Goal: Entertainment & Leisure: Consume media (video, audio)

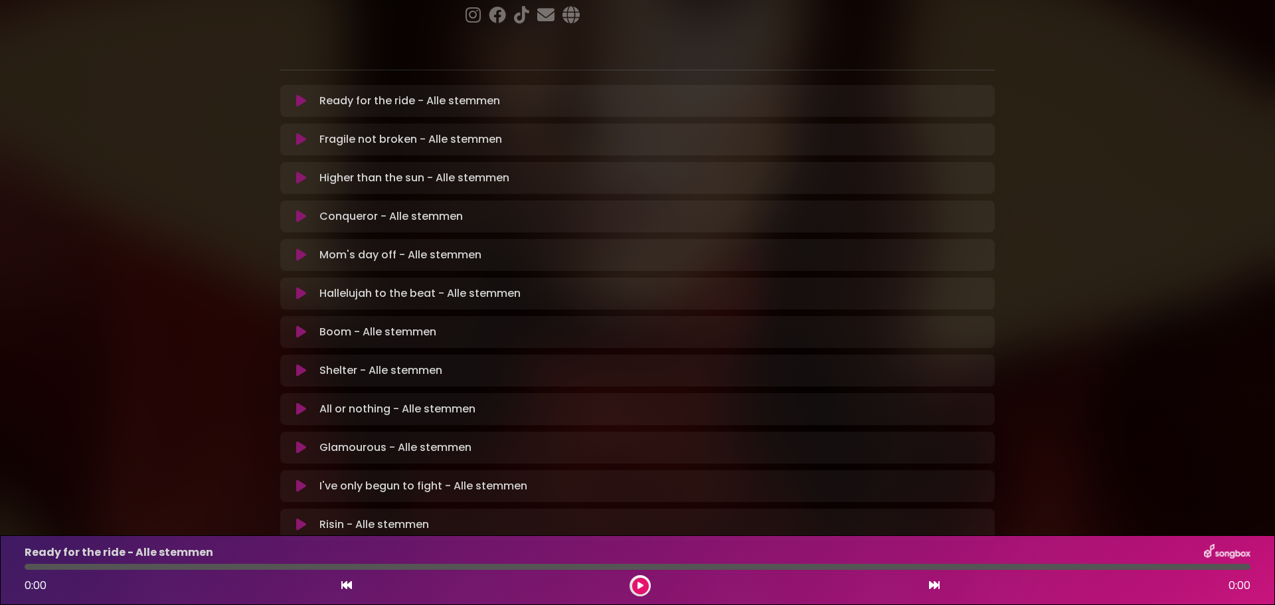
scroll to position [266, 0]
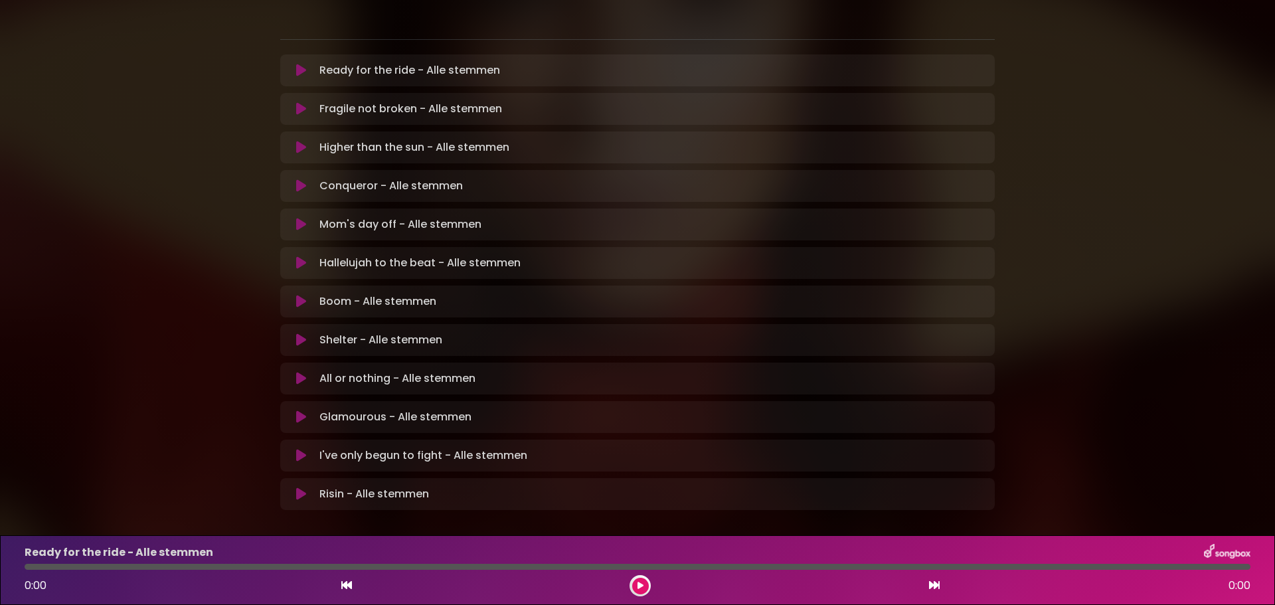
click at [303, 295] on icon at bounding box center [301, 301] width 10 height 13
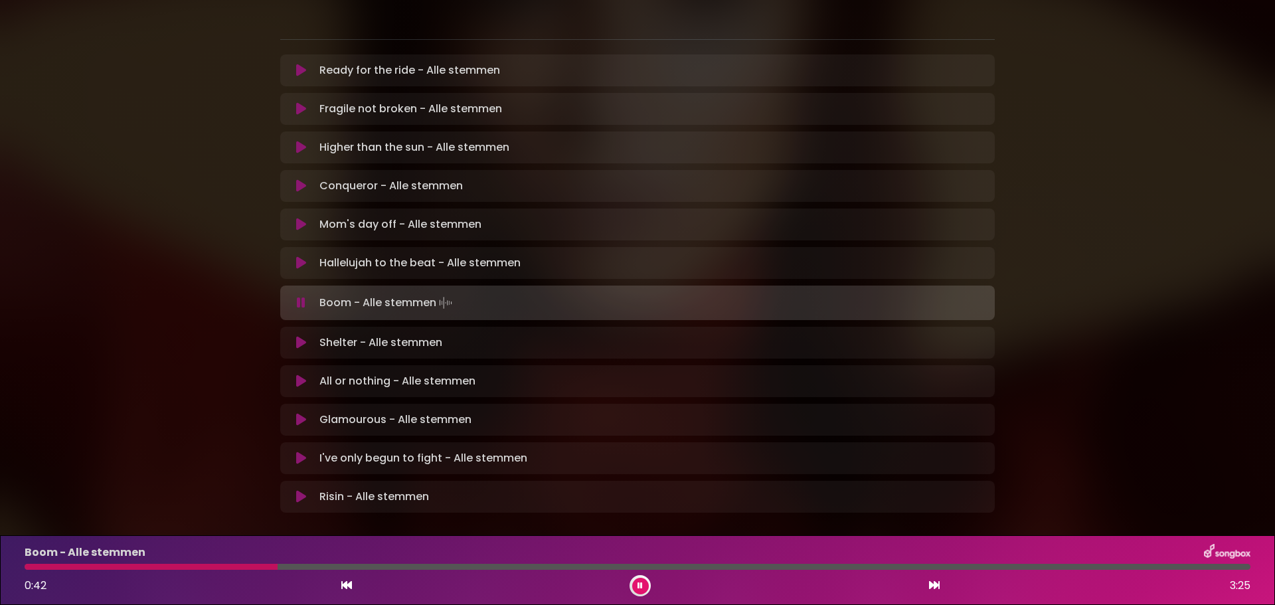
click at [124, 510] on div "[PERSON_NAME] in [GEOGRAPHIC_DATA] | [GEOGRAPHIC_DATA] 1 - [GEOGRAPHIC_DATA] - …" at bounding box center [637, 150] width 1275 height 833
click at [26, 566] on div at bounding box center [232, 567] width 414 height 6
click at [286, 563] on div "Boom - Alle stemmen 1:15 3:25" at bounding box center [638, 570] width 1242 height 52
click at [635, 586] on button at bounding box center [640, 586] width 17 height 17
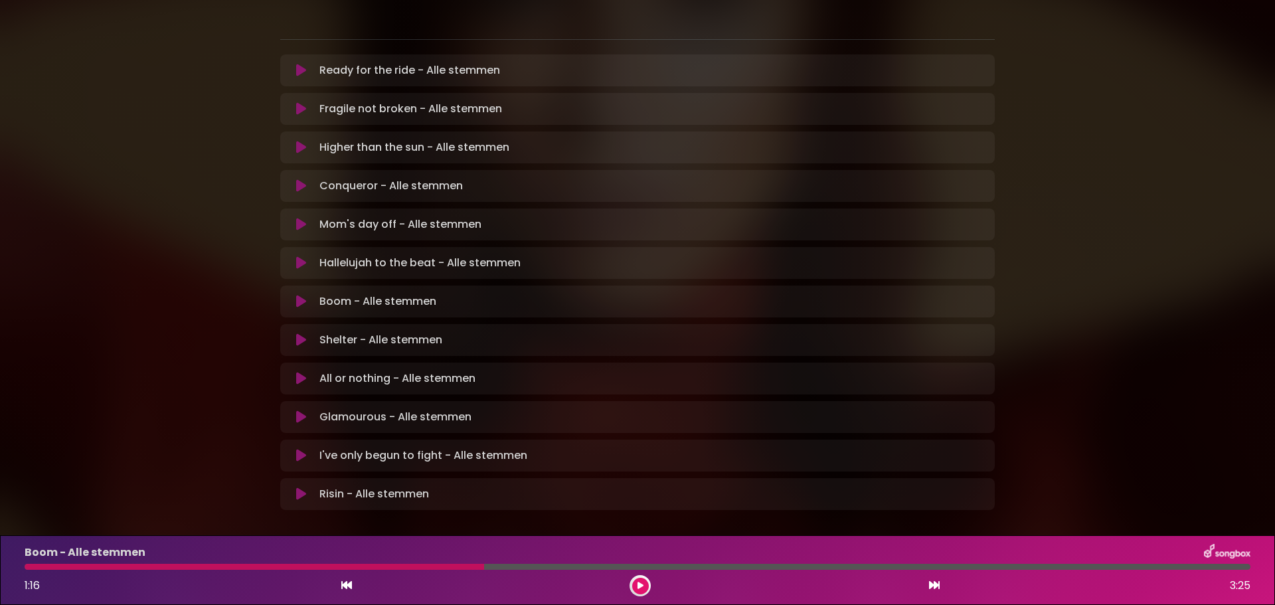
click at [622, 586] on div "1:16 3:25" at bounding box center [638, 585] width 1242 height 21
click at [643, 582] on icon at bounding box center [640, 586] width 6 height 8
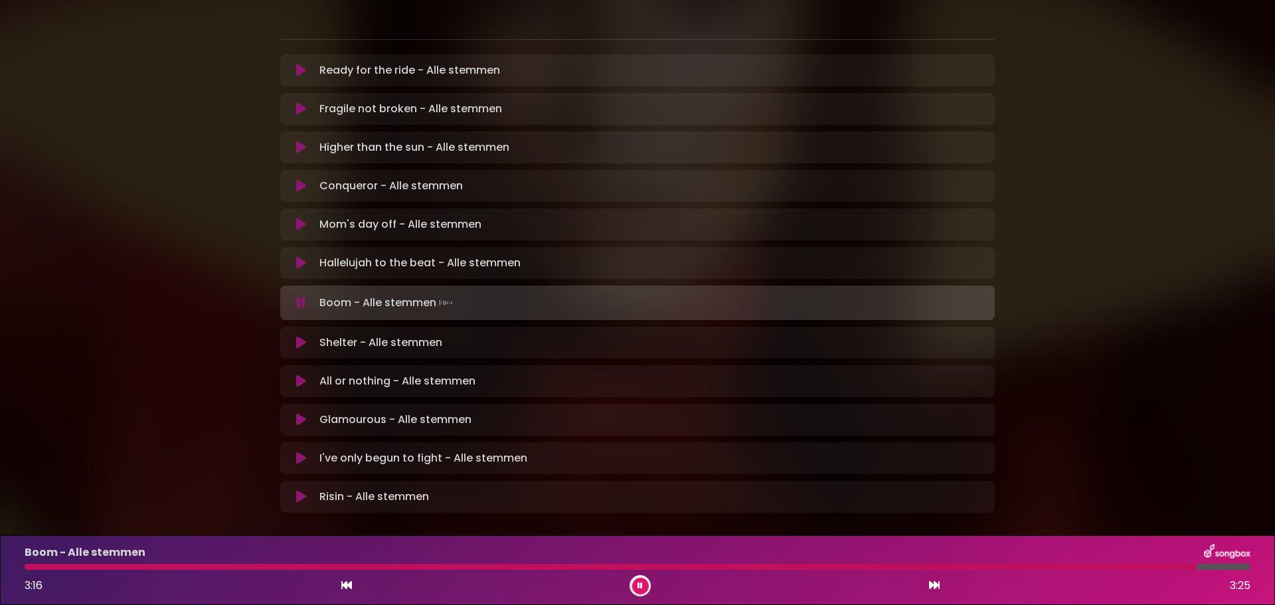
click at [697, 564] on div at bounding box center [611, 567] width 1173 height 6
click at [803, 574] on div "Boom - Alle stemmen 2:35 3:25" at bounding box center [638, 570] width 1242 height 52
click at [809, 571] on div "Boom - Alle stemmen 2:35 3:25" at bounding box center [638, 570] width 1242 height 52
click at [817, 568] on div at bounding box center [490, 567] width 930 height 6
click at [303, 256] on icon at bounding box center [301, 262] width 10 height 13
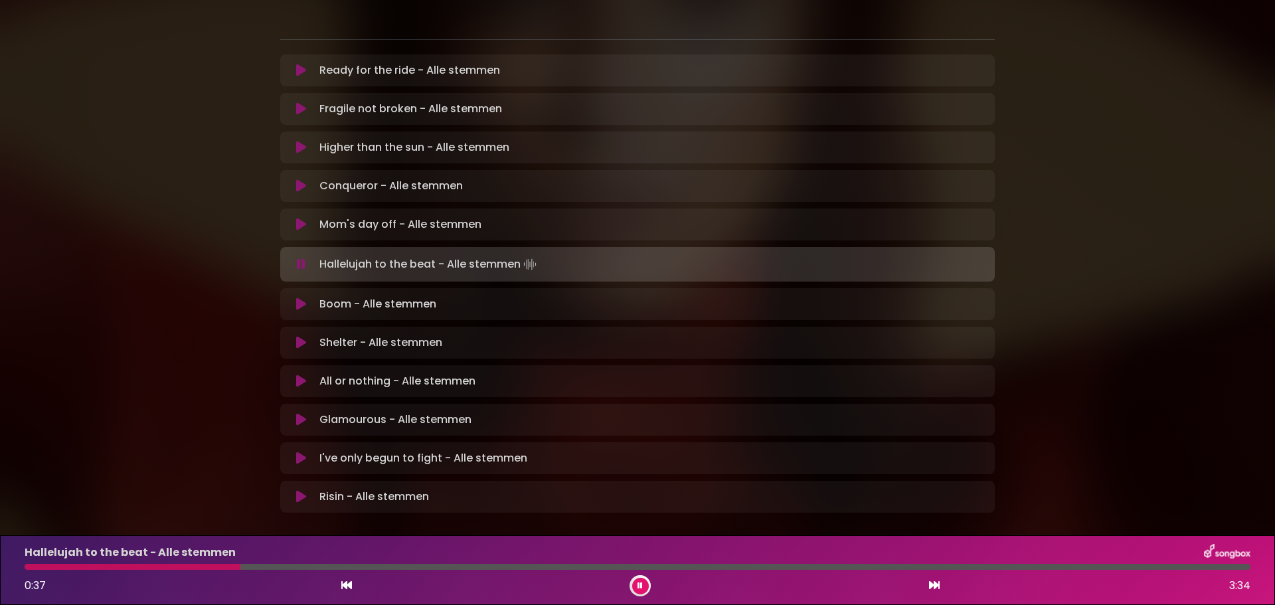
click at [24, 570] on div "Hallelujah to the beat - Alle stemmen 0:37 3:34" at bounding box center [638, 570] width 1242 height 52
click at [26, 567] on div at bounding box center [133, 567] width 217 height 6
click at [29, 568] on div at bounding box center [170, 567] width 291 height 6
click at [79, 564] on div at bounding box center [194, 567] width 339 height 6
click at [25, 565] on div at bounding box center [638, 567] width 1242 height 6
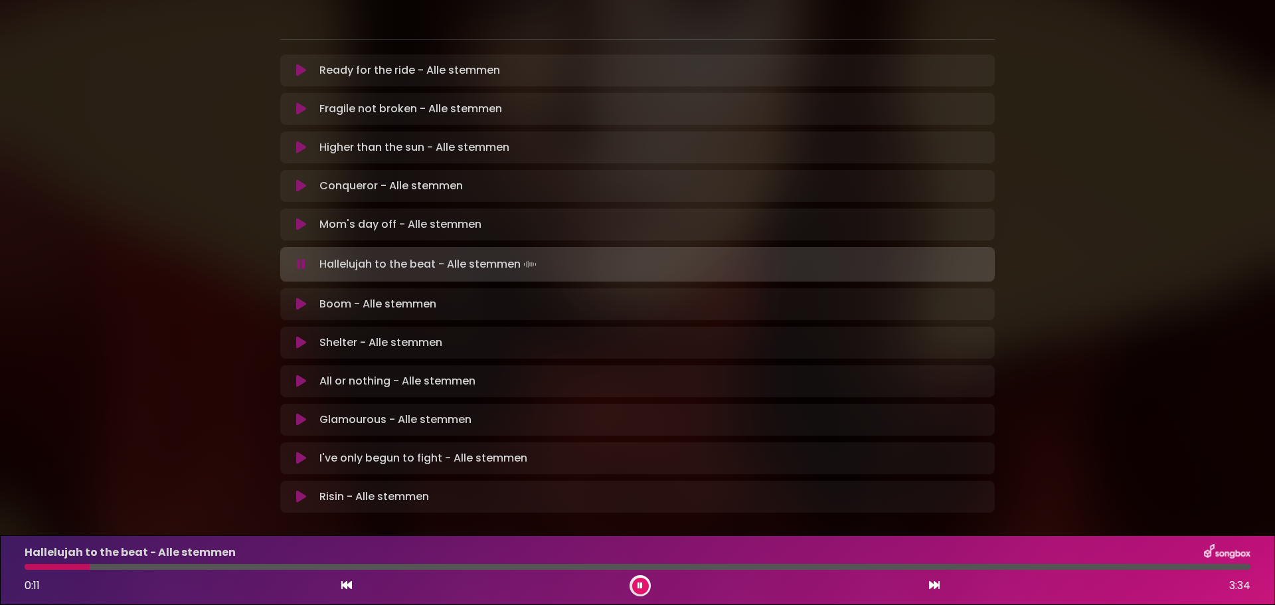
click at [27, 565] on div at bounding box center [57, 567] width 65 height 6
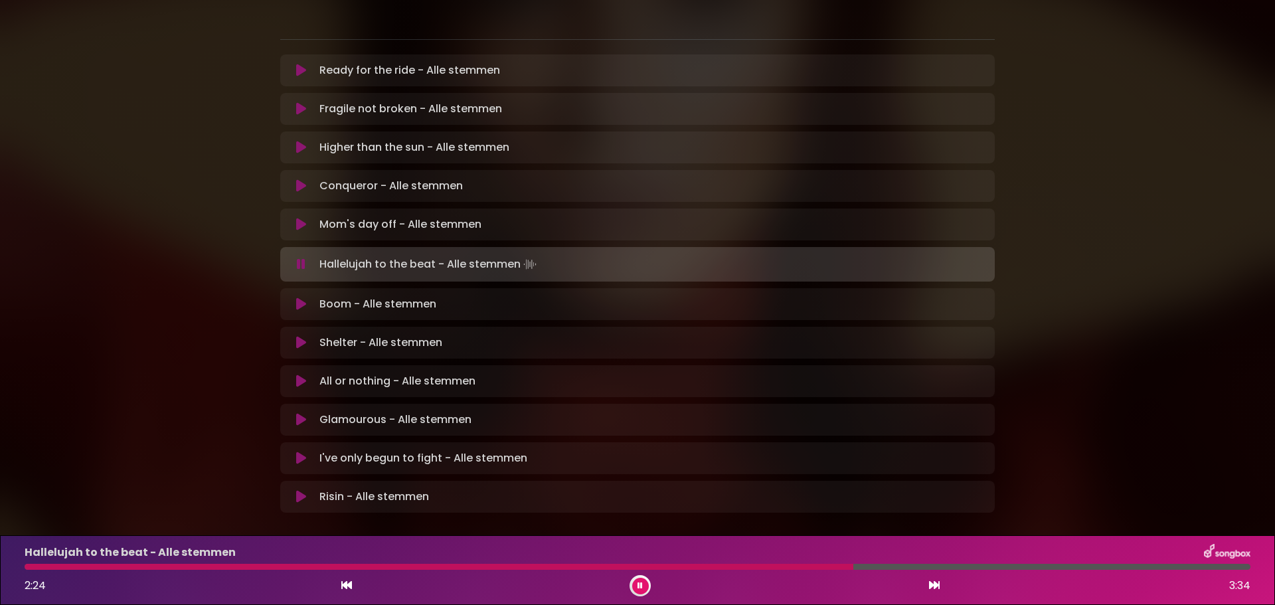
click at [641, 587] on icon at bounding box center [639, 586] width 5 height 8
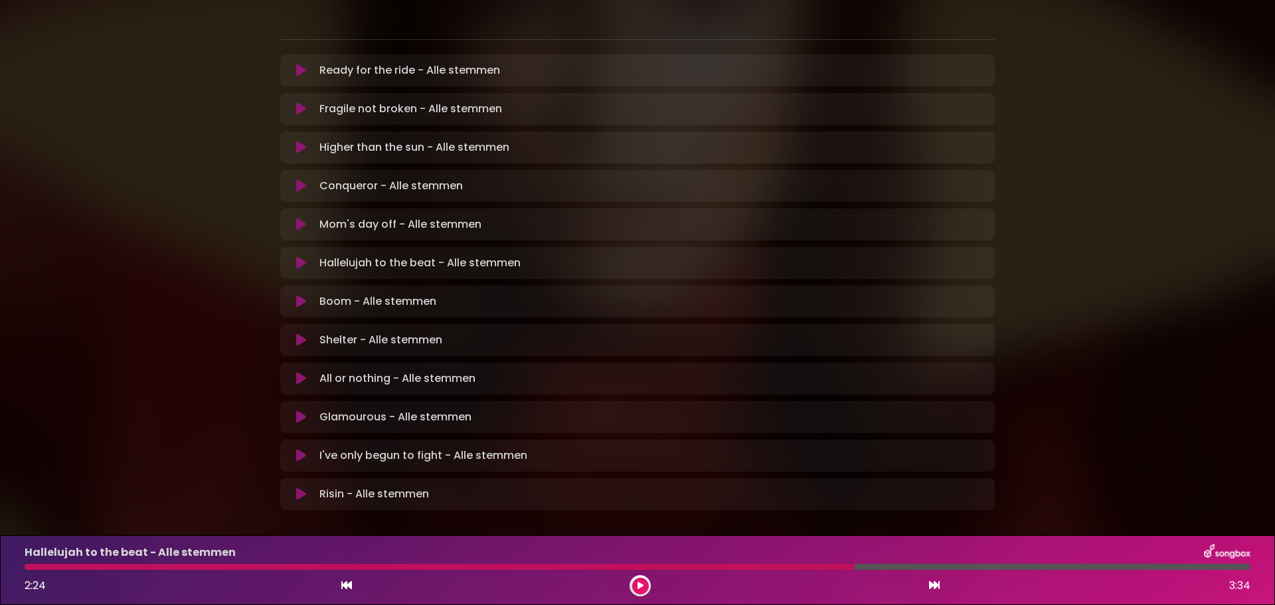
click at [26, 568] on div at bounding box center [440, 567] width 830 height 6
click at [796, 562] on div "Hallelujah to the beat - Alle stemmen 2:24 3:34" at bounding box center [638, 570] width 1242 height 52
click at [581, 562] on div "Hallelujah to the beat - Alle stemmen 2:24 3:34" at bounding box center [638, 570] width 1242 height 52
drag, startPoint x: 301, startPoint y: 218, endPoint x: 294, endPoint y: 228, distance: 12.5
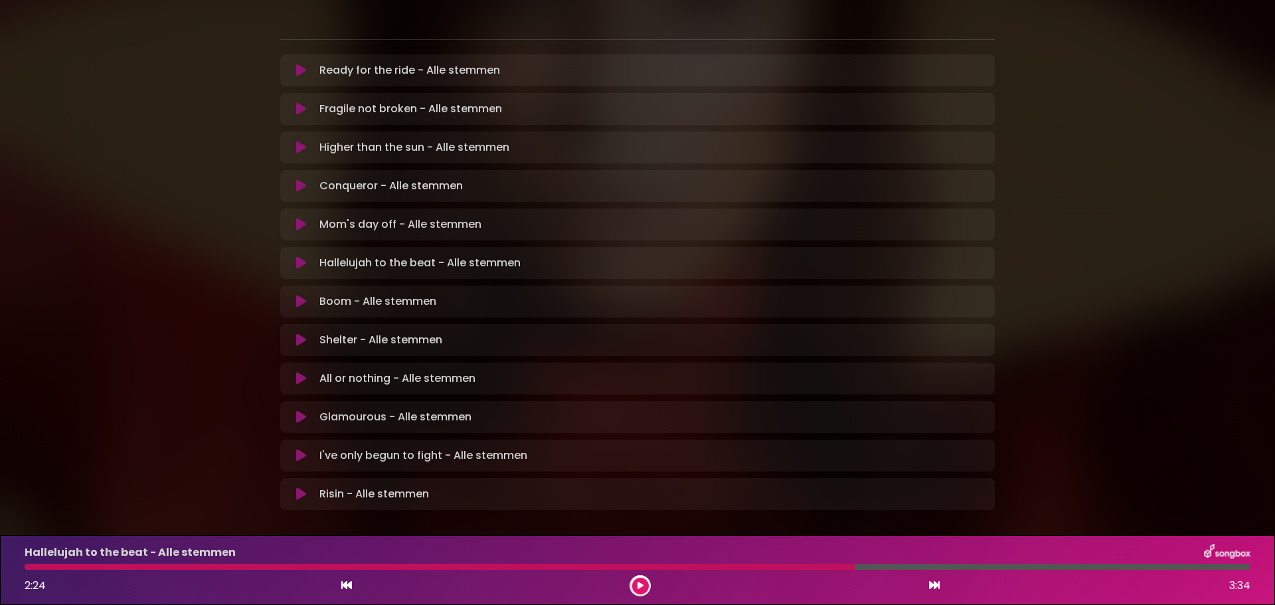
click at [300, 256] on icon at bounding box center [301, 262] width 10 height 13
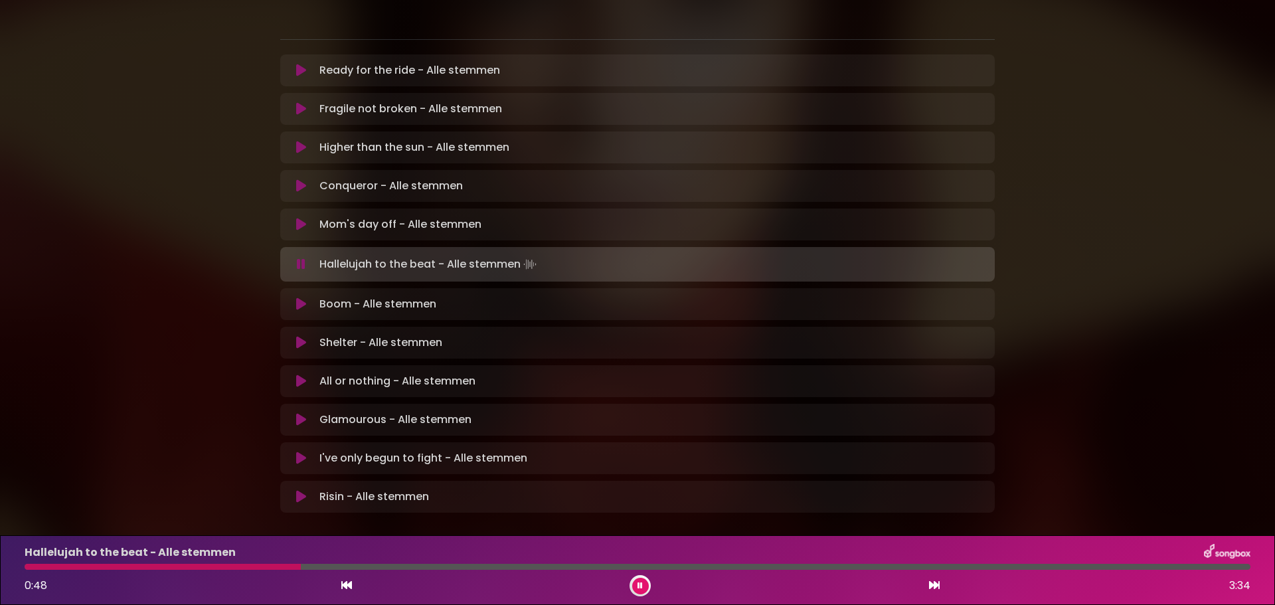
click at [363, 562] on div "Hallelujah to the beat - Alle stemmen 0:48 3:34" at bounding box center [638, 570] width 1242 height 52
click at [361, 566] on div at bounding box center [638, 567] width 1226 height 6
click at [399, 567] on div at bounding box center [638, 567] width 1226 height 6
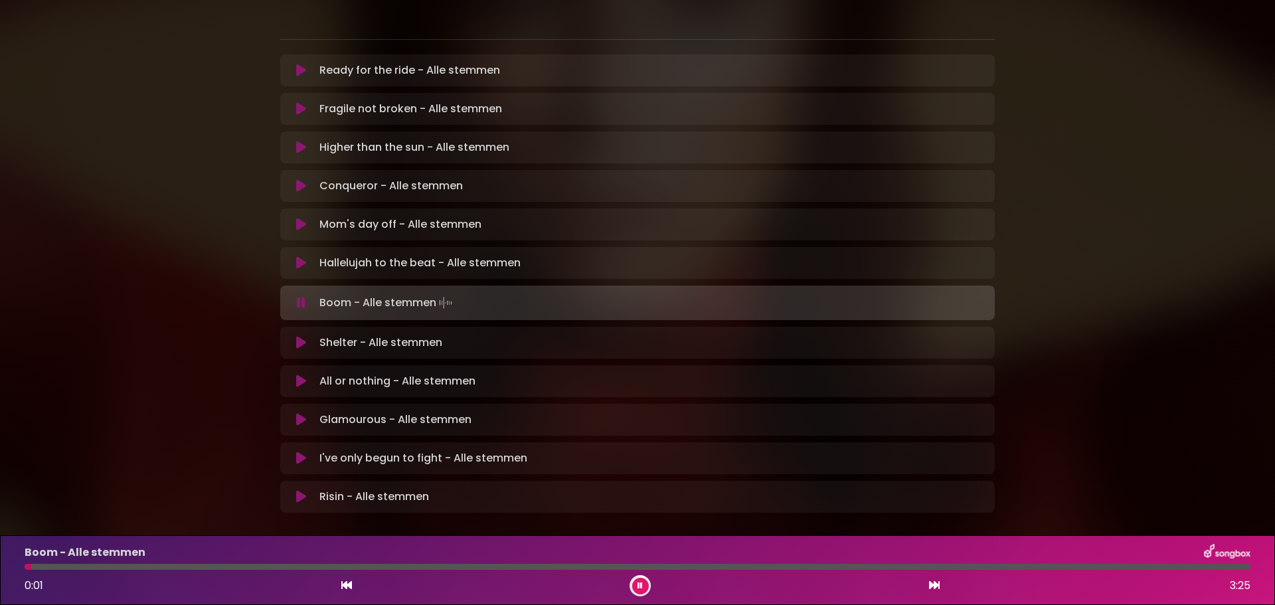
click at [637, 586] on icon at bounding box center [639, 586] width 5 height 8
